Goal: Task Accomplishment & Management: Manage account settings

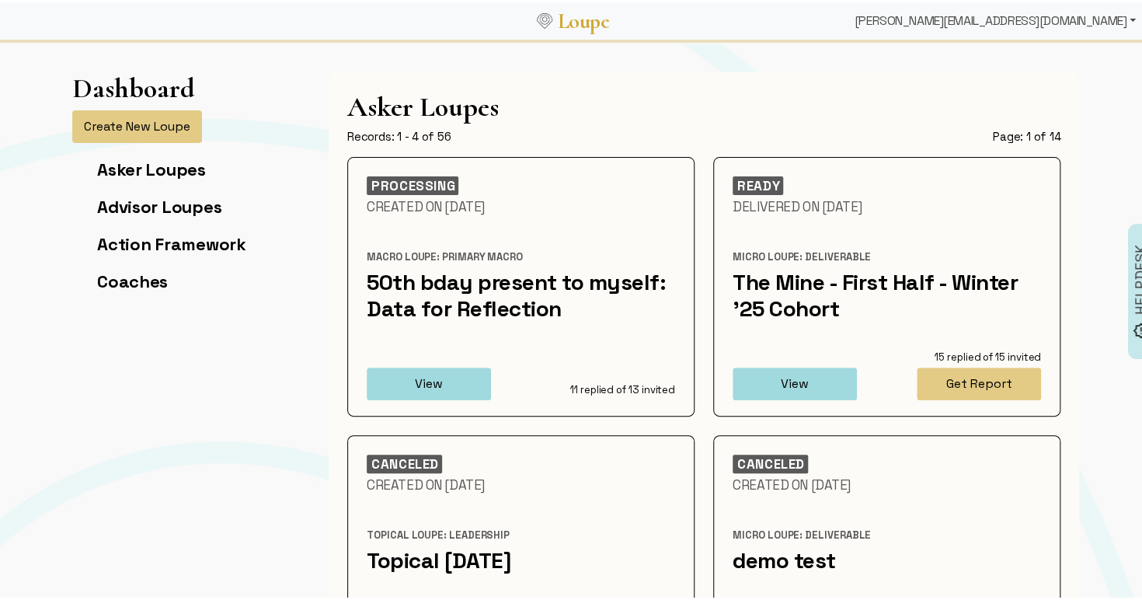
click at [1034, 15] on div "[PERSON_NAME][EMAIL_ADDRESS][DOMAIN_NAME]" at bounding box center [996, 18] width 294 height 31
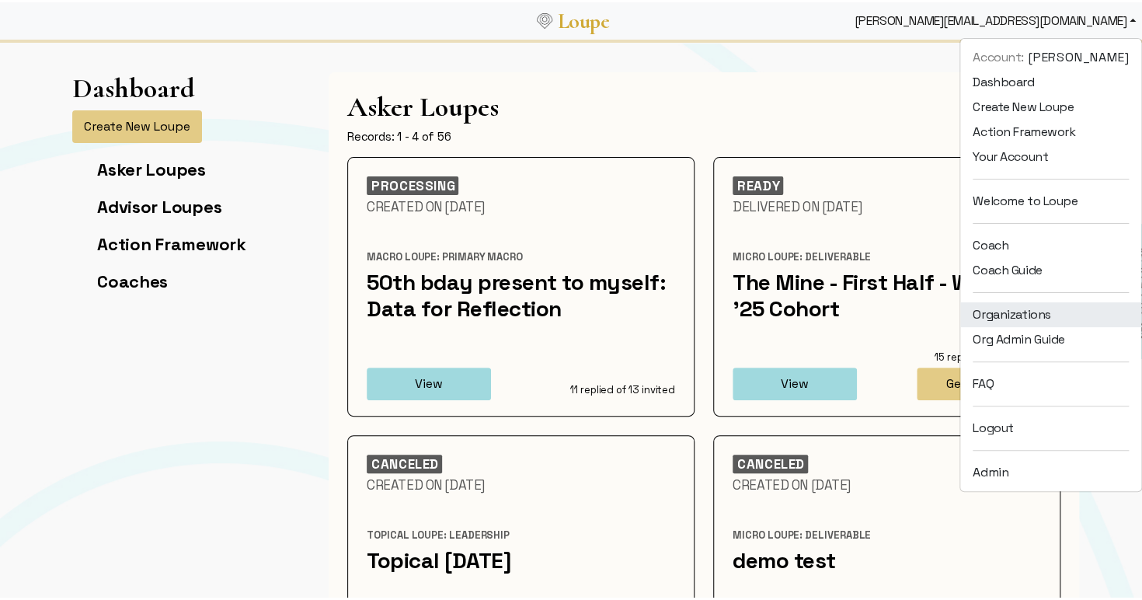
click at [985, 307] on link "Organizations" at bounding box center [1050, 312] width 181 height 25
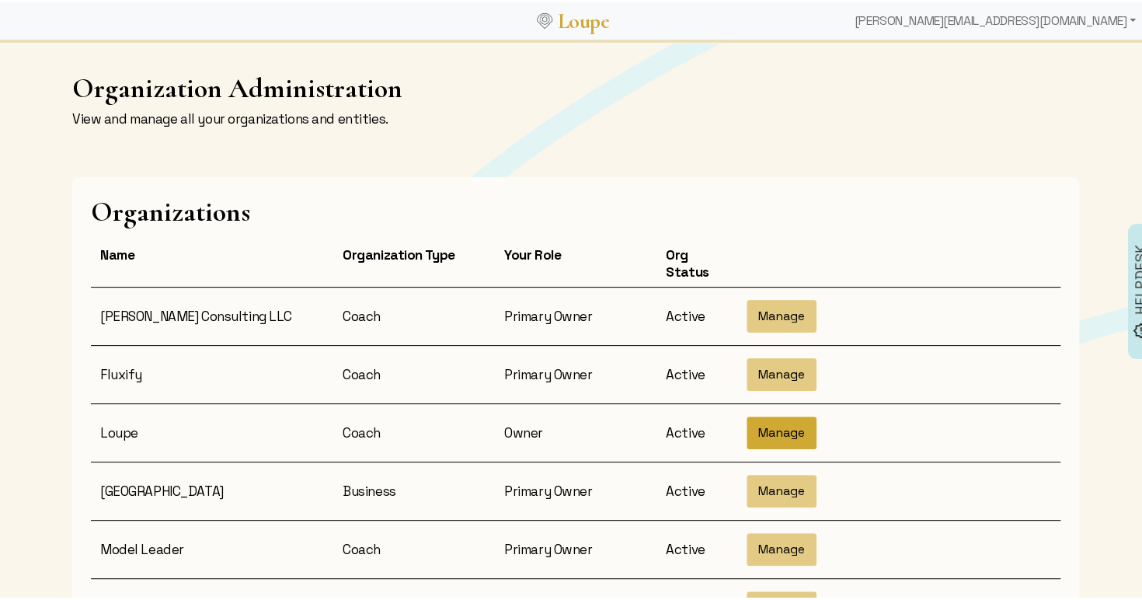
click at [777, 424] on button "Manage" at bounding box center [782, 430] width 70 height 33
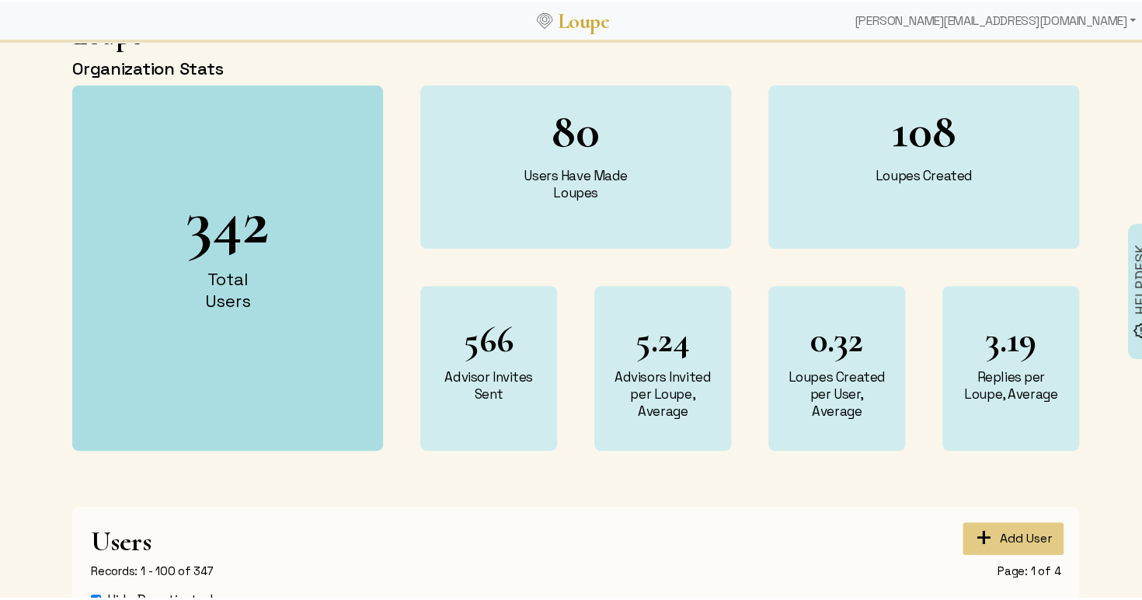
scroll to position [368, 0]
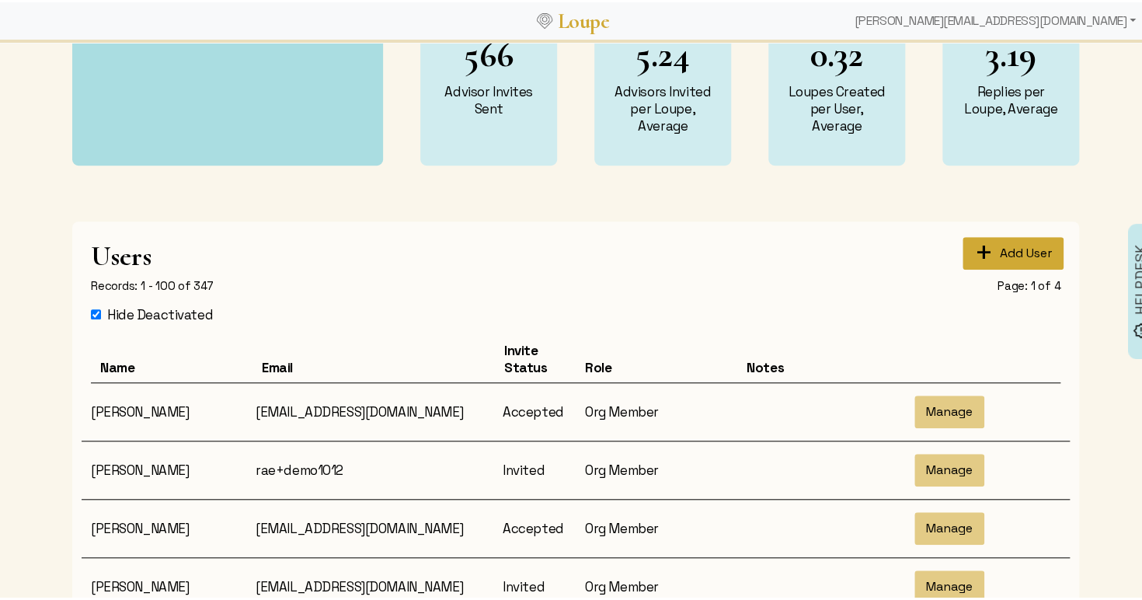
click at [988, 241] on button "+ Add User" at bounding box center [1013, 251] width 101 height 33
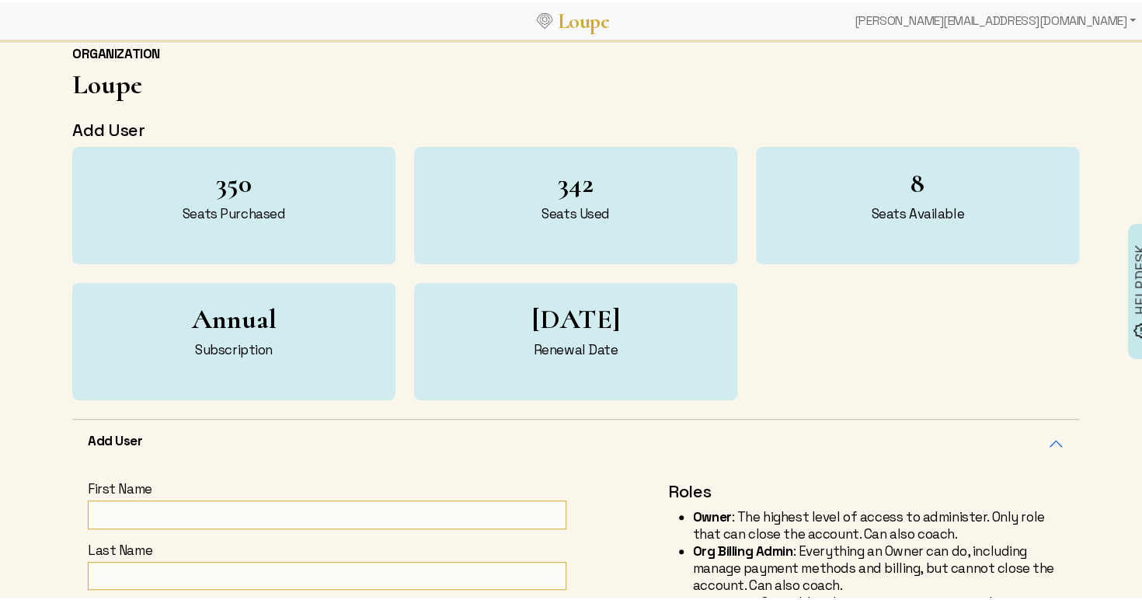
scroll to position [84, 0]
click at [131, 500] on input "First Name" at bounding box center [327, 511] width 479 height 29
type input "Mara"
type input "[PERSON_NAME]"
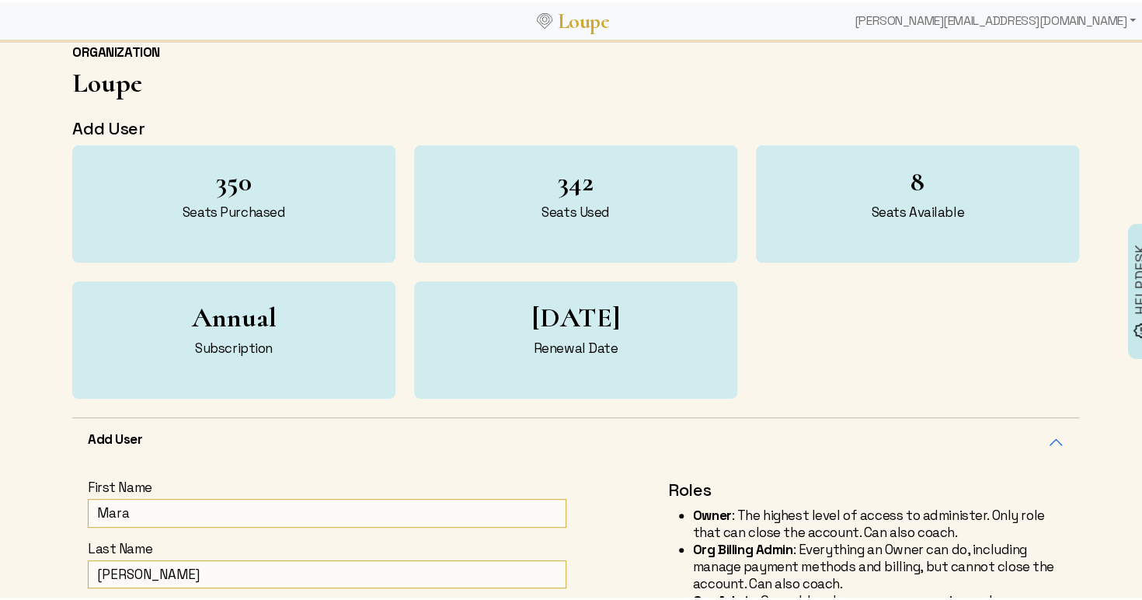
type input "[EMAIL_ADDRESS][DOMAIN_NAME]"
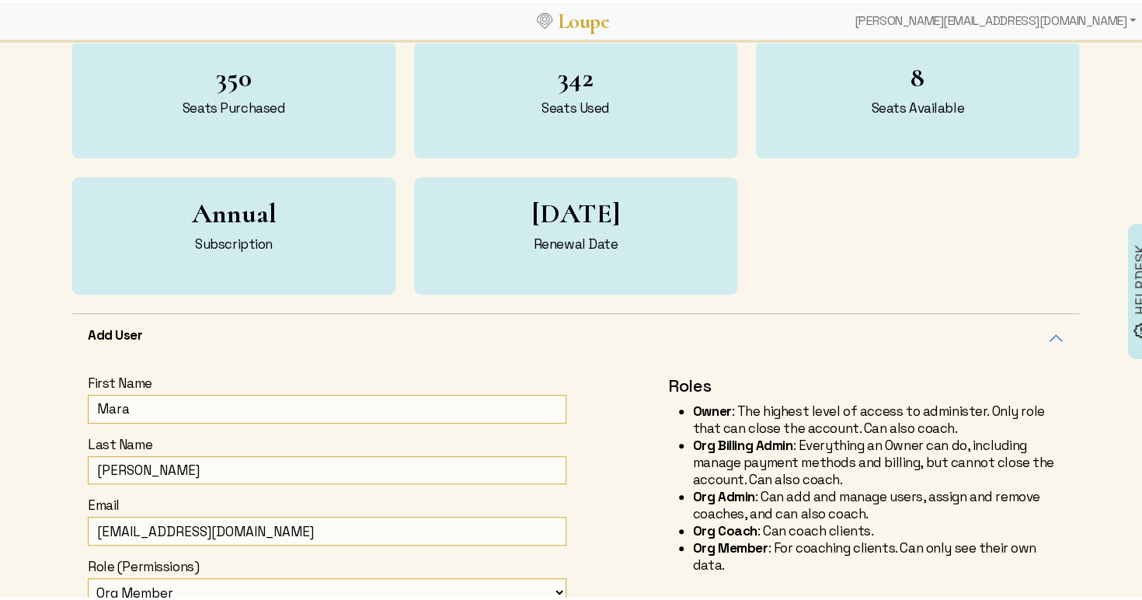
scroll to position [459, 0]
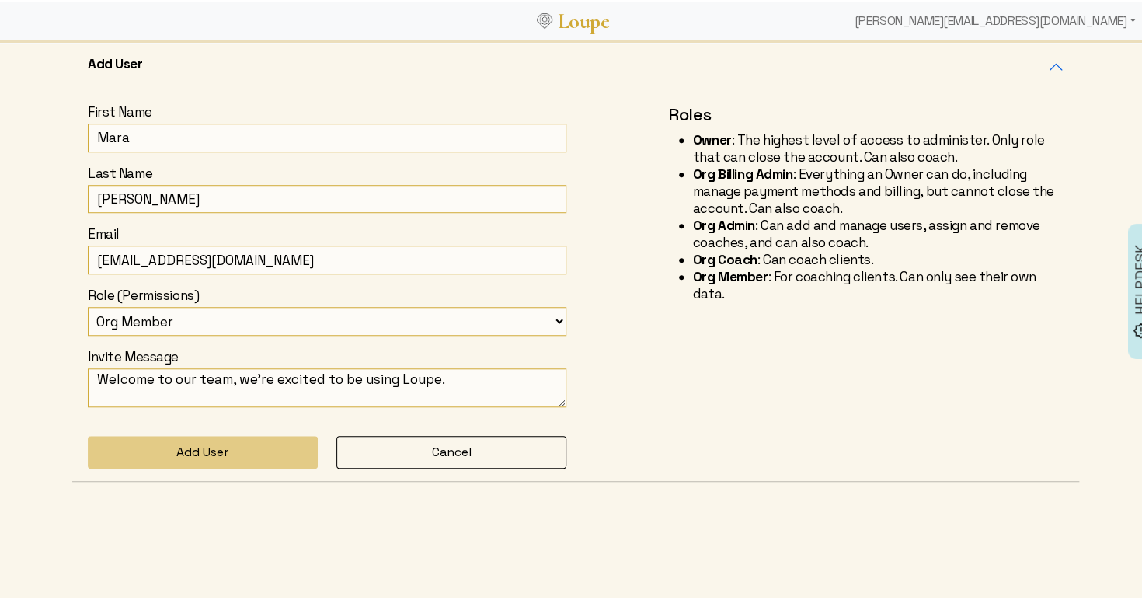
type input "Mara"
drag, startPoint x: 154, startPoint y: 256, endPoint x: 12, endPoint y: 251, distance: 142.3
click at [12, 251] on div "Back to Org ORGANIZATION Loupe Add User 350 Seats Purchased 342 Seats Used 8 Se…" at bounding box center [576, 92] width 1152 height 1024
drag, startPoint x: 229, startPoint y: 262, endPoint x: 260, endPoint y: 260, distance: 31.2
click at [260, 260] on input "[EMAIL_ADDRESS][DOMAIN_NAME]" at bounding box center [327, 257] width 479 height 29
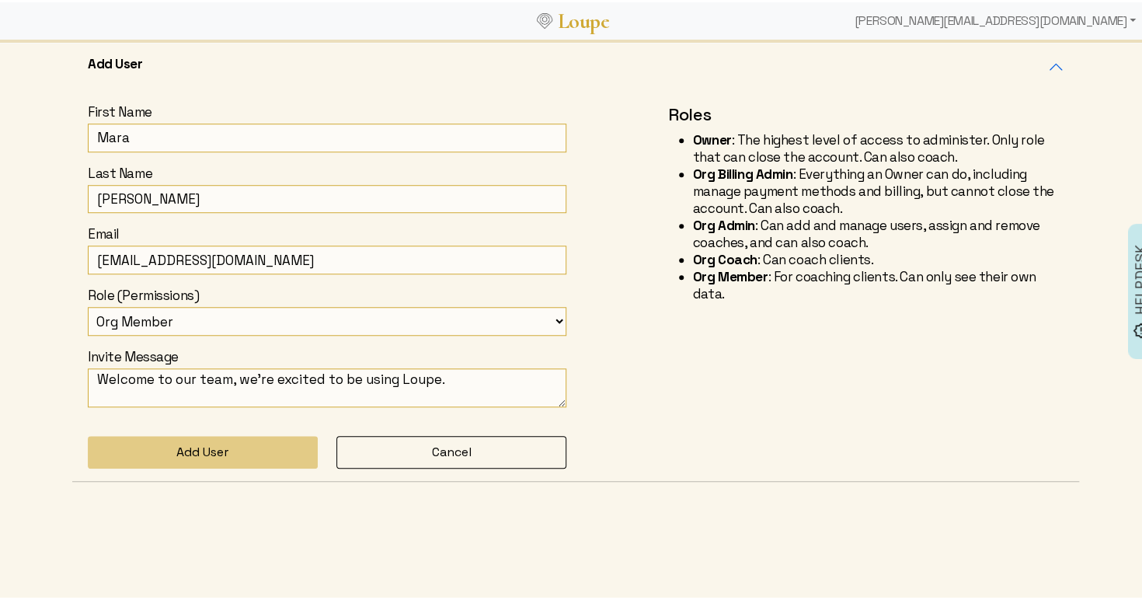
type input "[EMAIL_ADDRESS][DOMAIN_NAME]"
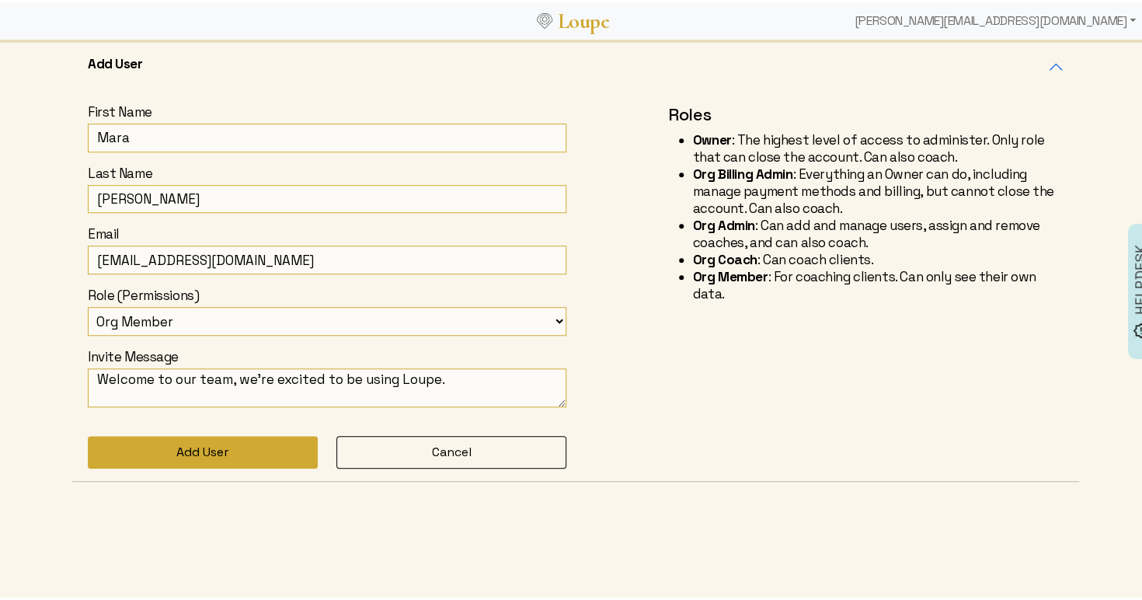
drag, startPoint x: 228, startPoint y: 423, endPoint x: 225, endPoint y: 443, distance: 20.4
click at [225, 443] on form "First Name [PERSON_NAME] Last Name [PERSON_NAME] Email [EMAIL_ADDRESS][DOMAIN_N…" at bounding box center [327, 283] width 479 height 365
click at [225, 443] on button "Add User" at bounding box center [203, 450] width 230 height 33
